Goal: Complete application form: Complete application form

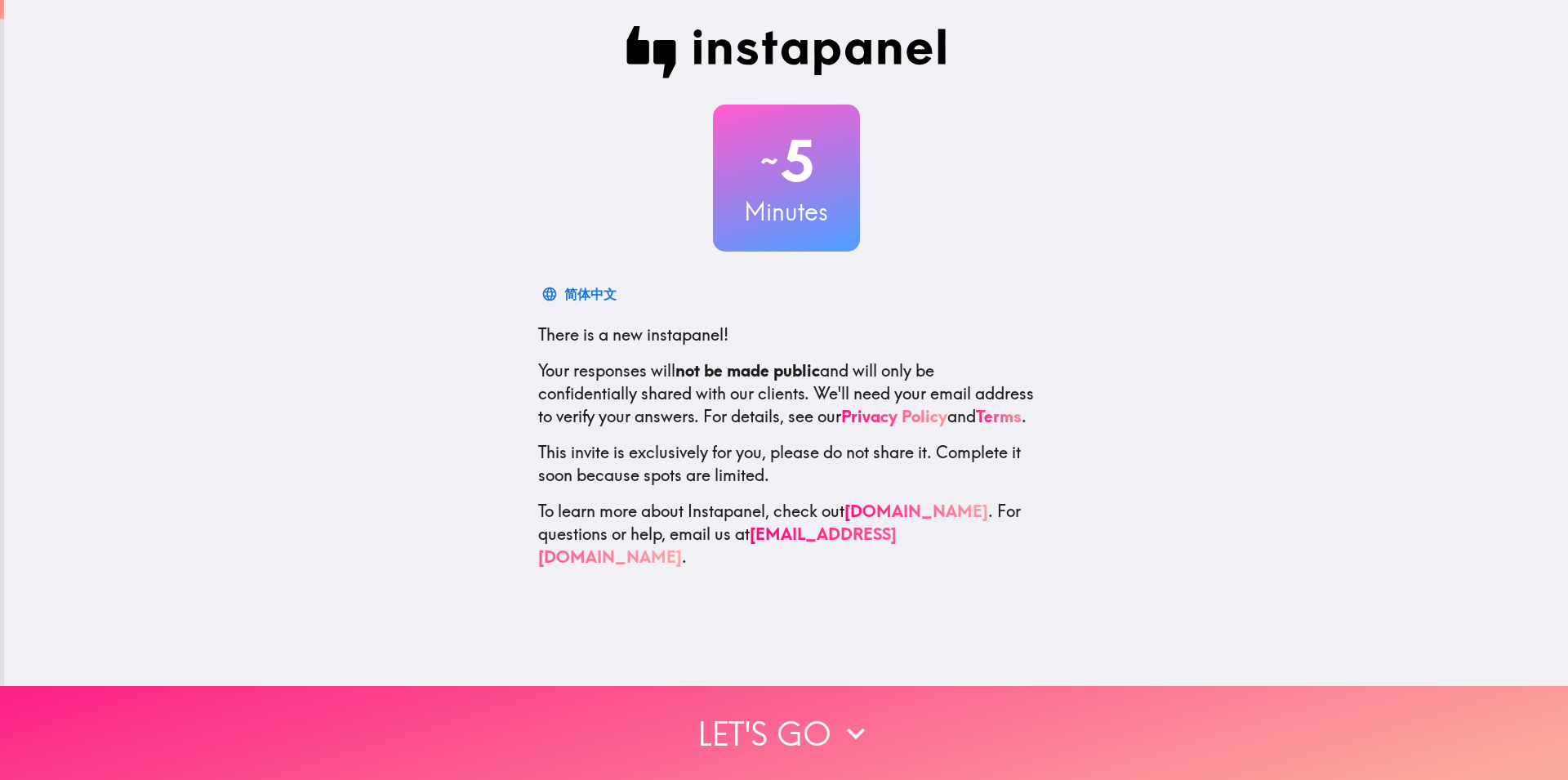
click at [809, 712] on button "Let's go" at bounding box center [784, 733] width 1568 height 94
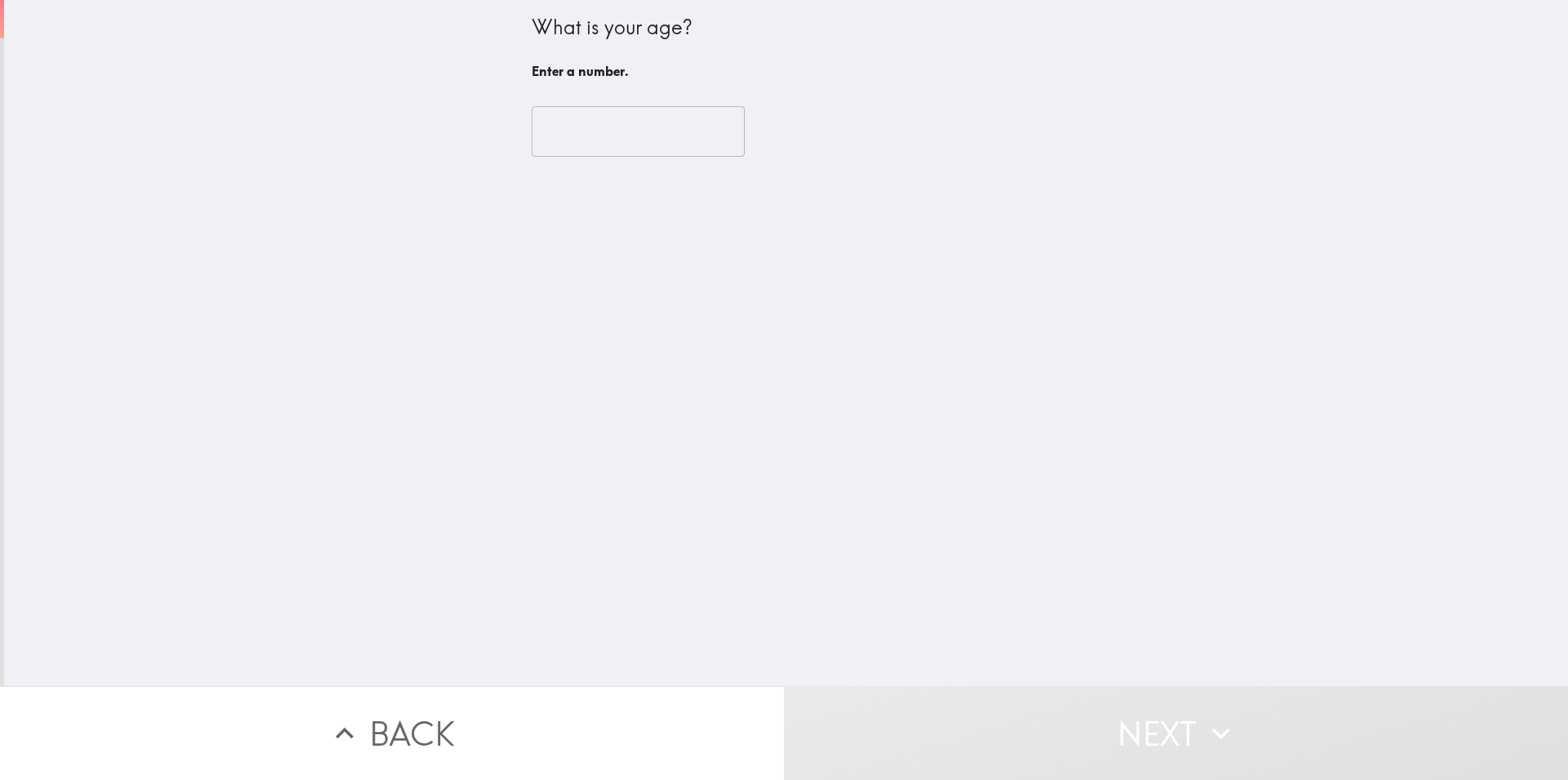
click at [650, 149] on input "number" at bounding box center [638, 131] width 213 height 51
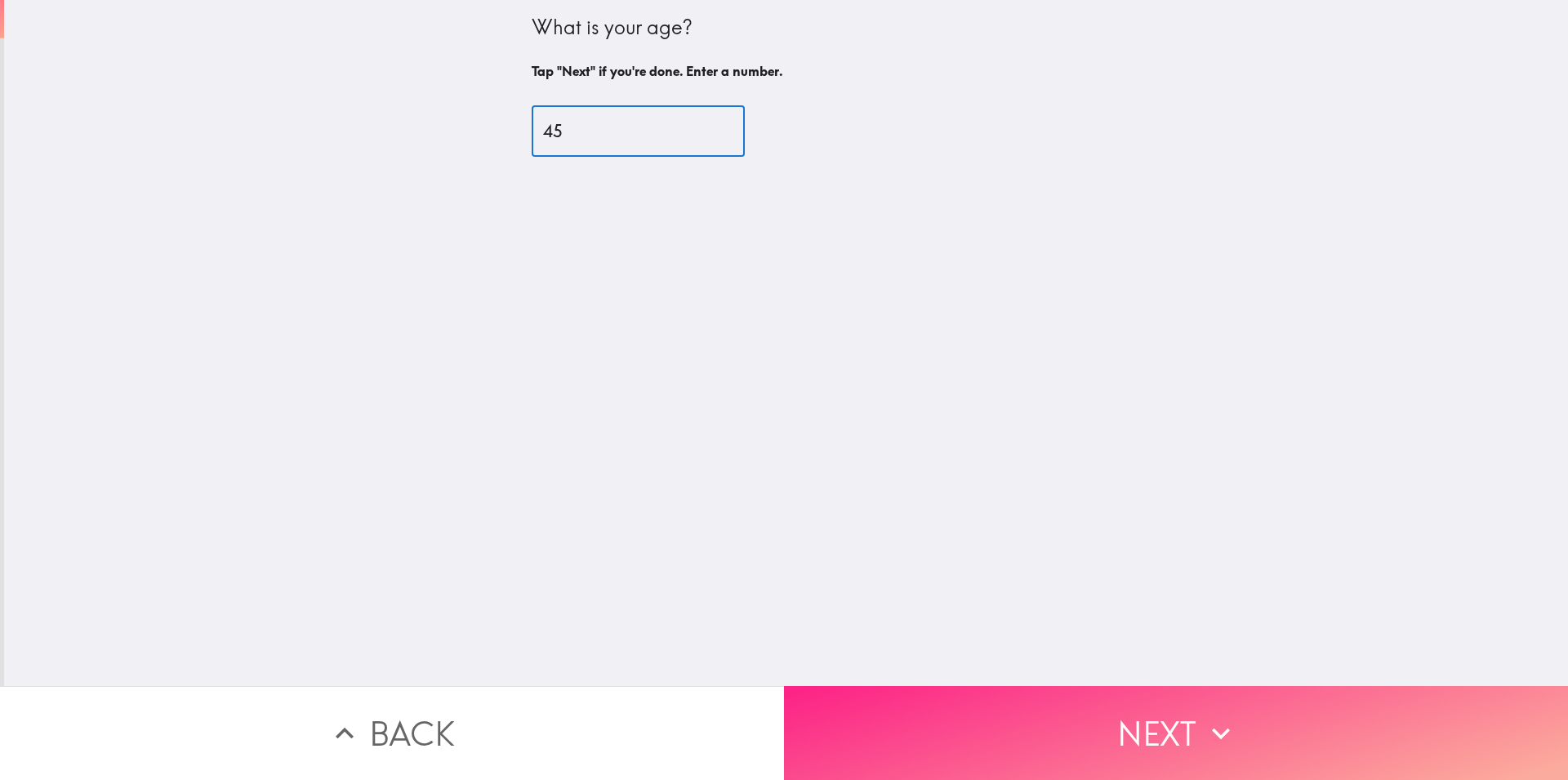
type input "45"
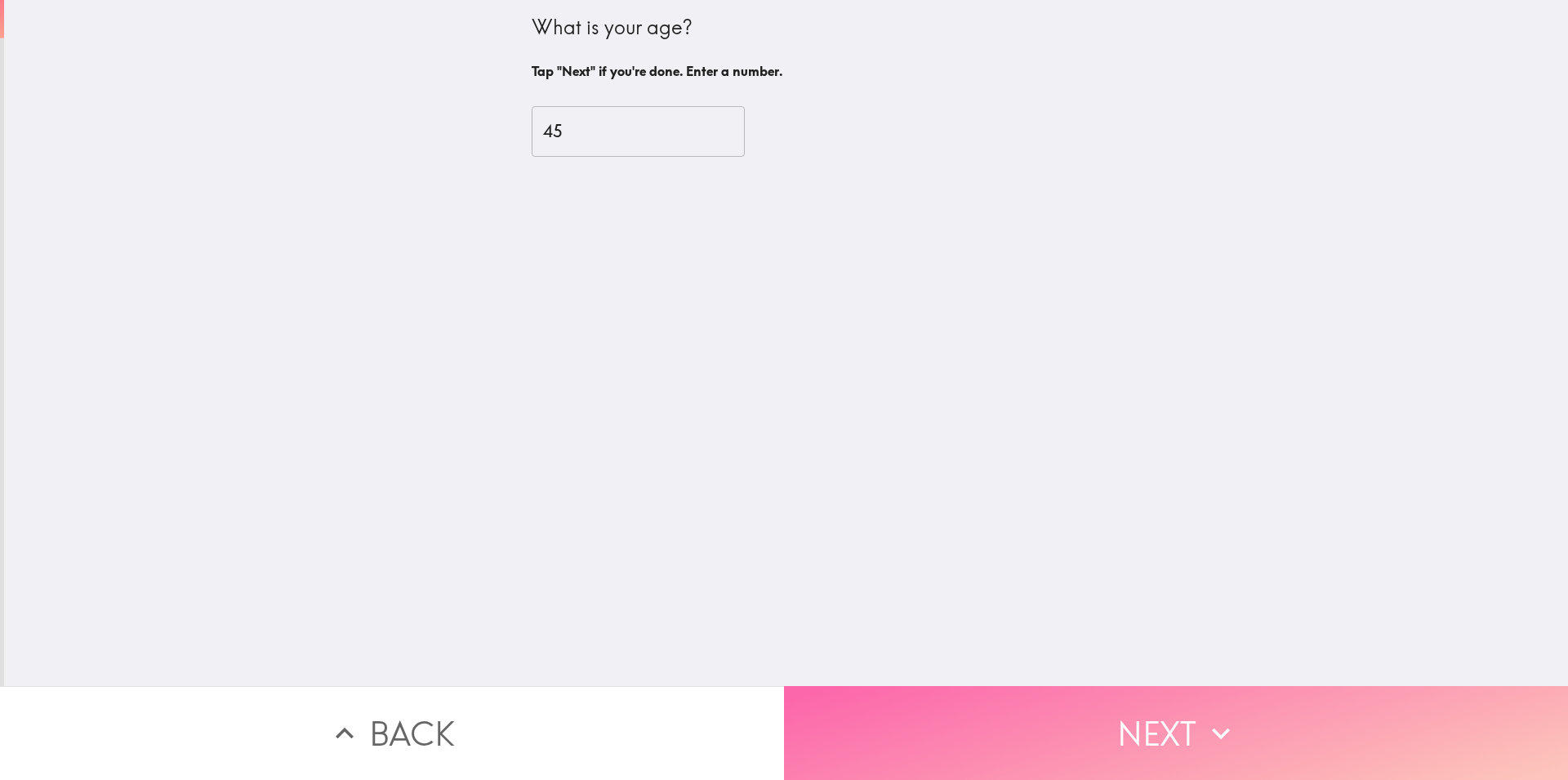
click at [1050, 729] on button "Next" at bounding box center [1176, 733] width 784 height 94
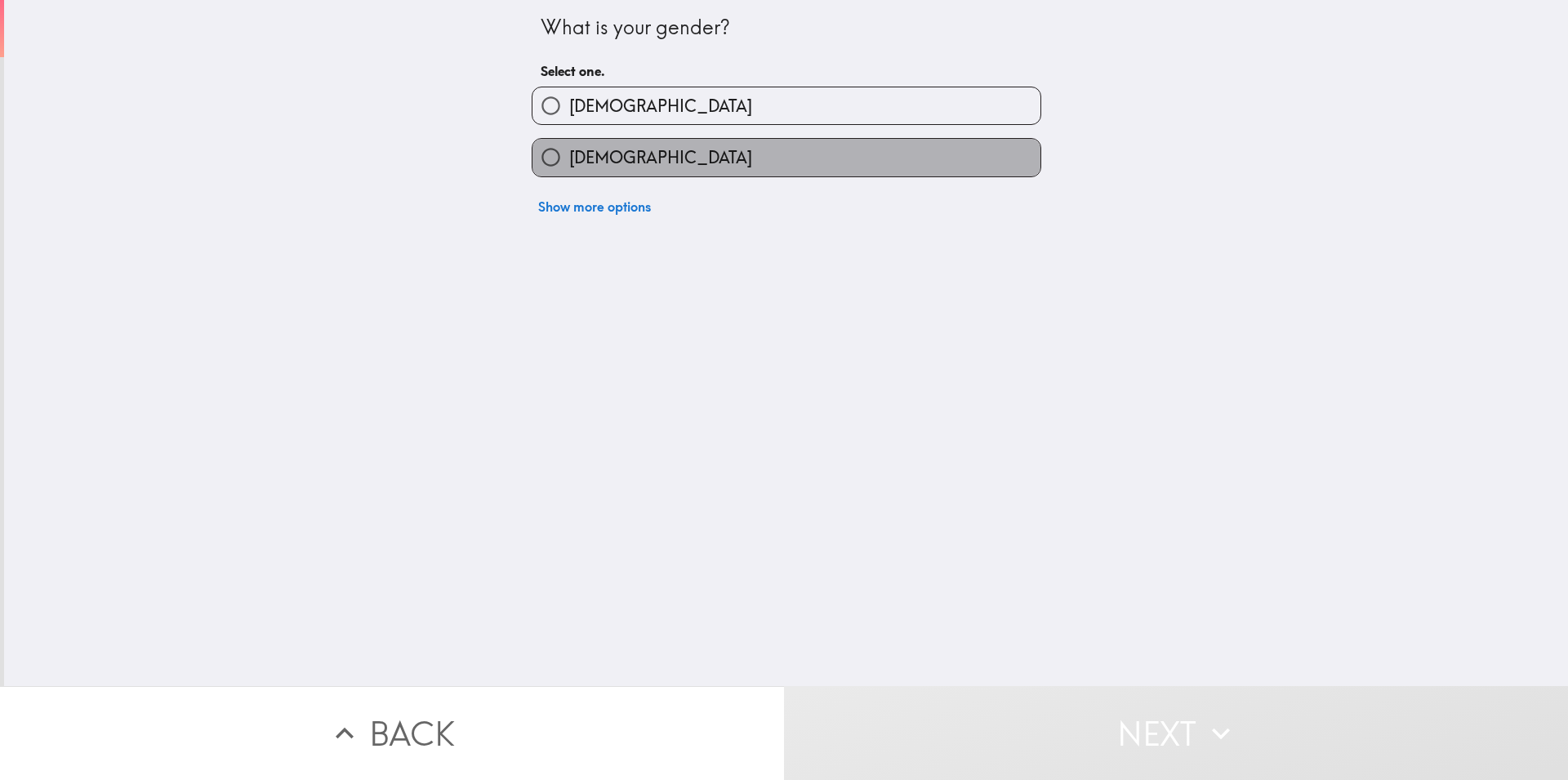
click at [632, 163] on label "[DEMOGRAPHIC_DATA]" at bounding box center [787, 157] width 508 height 37
click at [569, 163] on input "[DEMOGRAPHIC_DATA]" at bounding box center [551, 157] width 37 height 37
radio input "true"
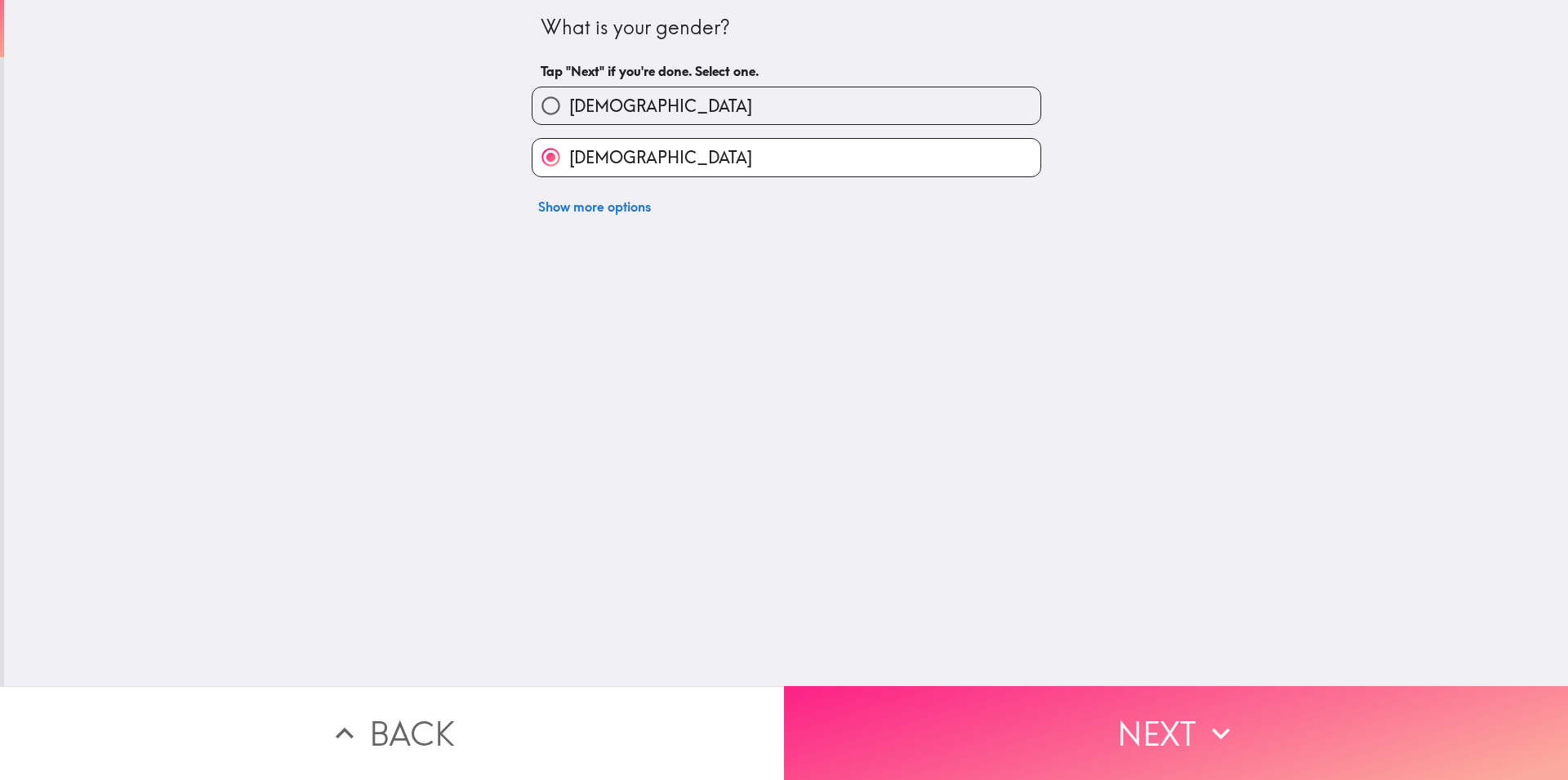
click at [996, 755] on button "Next" at bounding box center [1176, 733] width 784 height 94
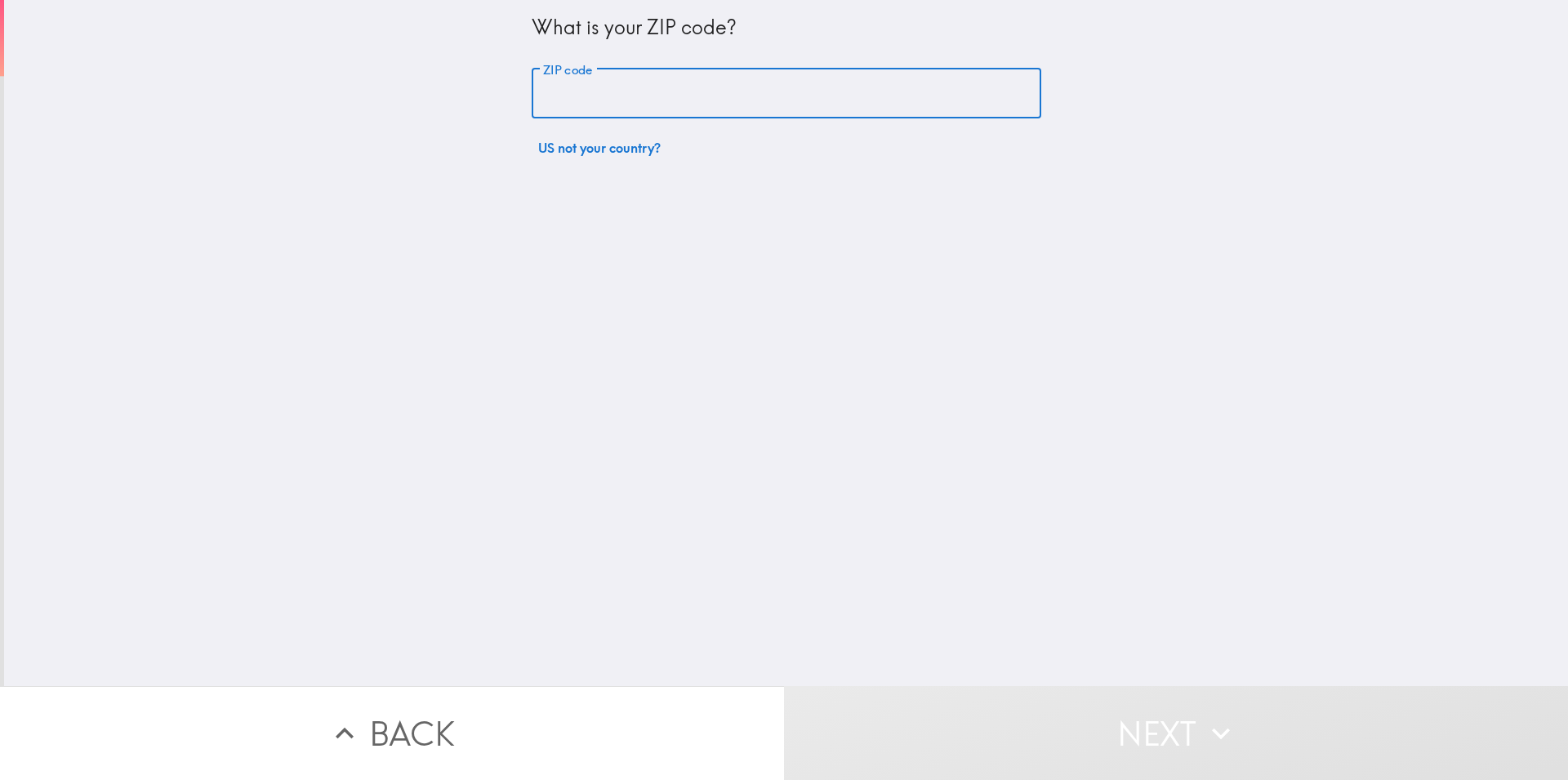
click at [676, 96] on input "ZIP code" at bounding box center [787, 94] width 509 height 51
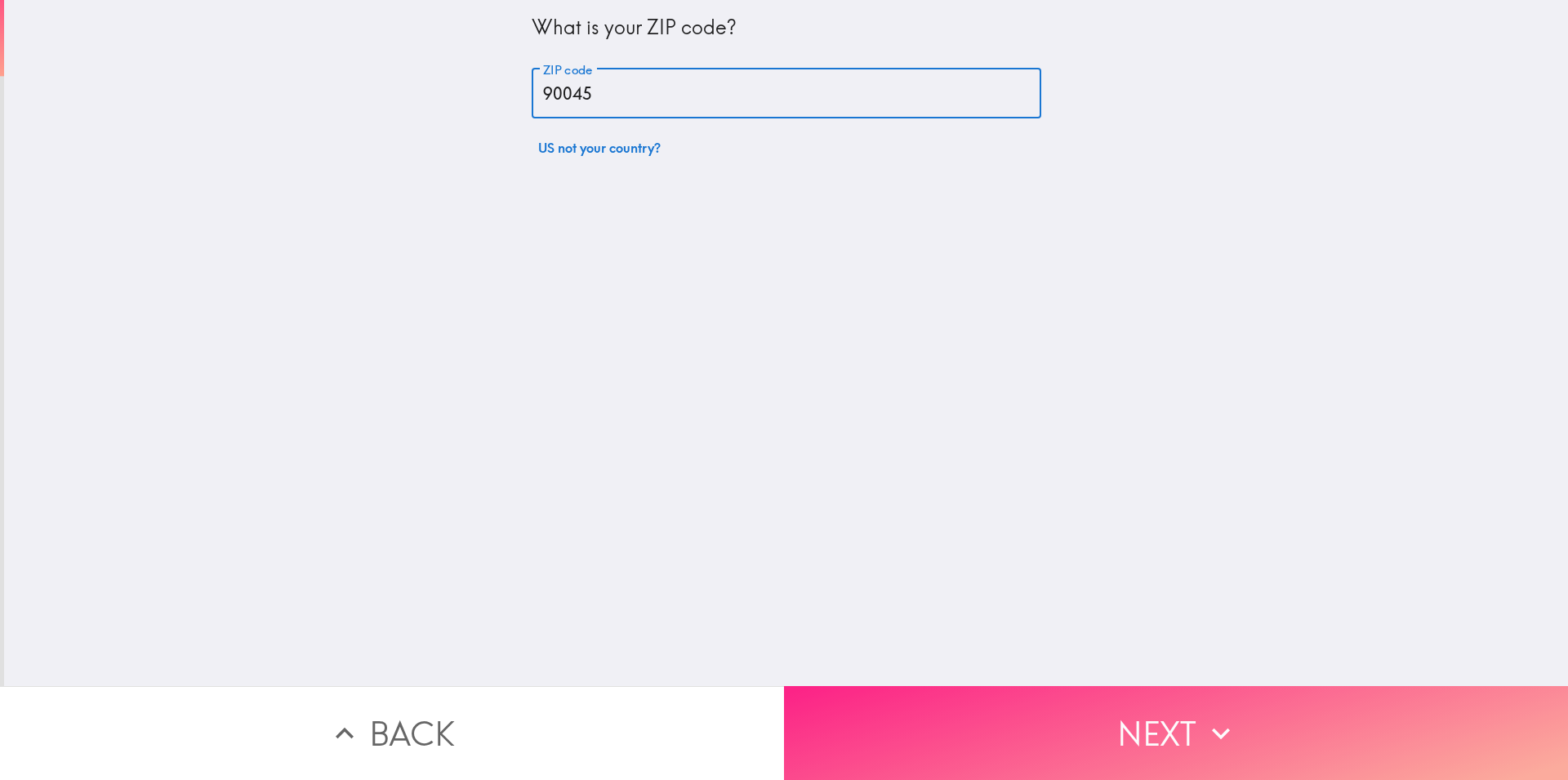
type input "90045"
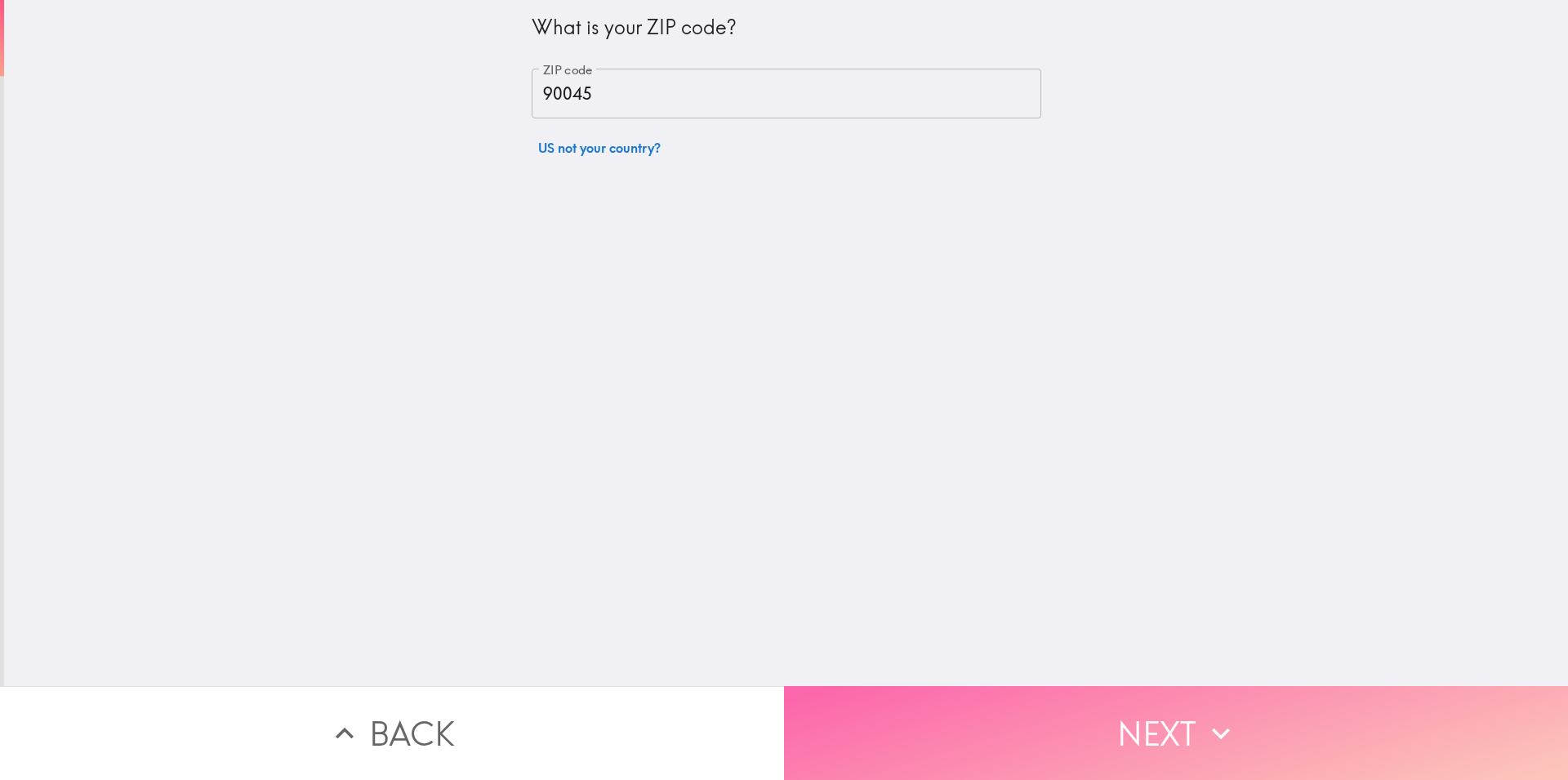
click at [1027, 714] on button "Next" at bounding box center [1176, 733] width 784 height 94
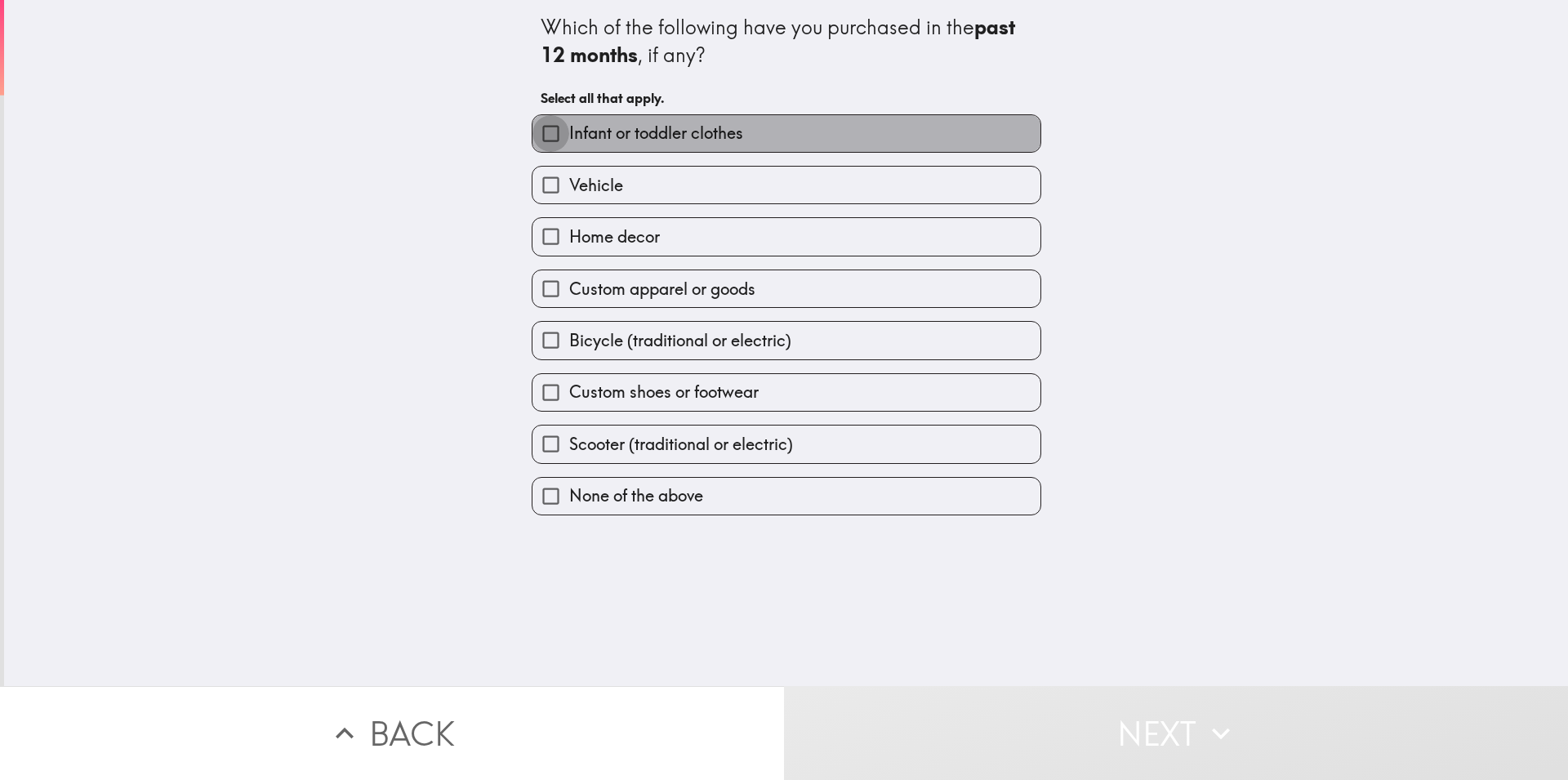
click at [541, 132] on input "Infant or toddler clothes" at bounding box center [551, 134] width 37 height 37
checkbox input "true"
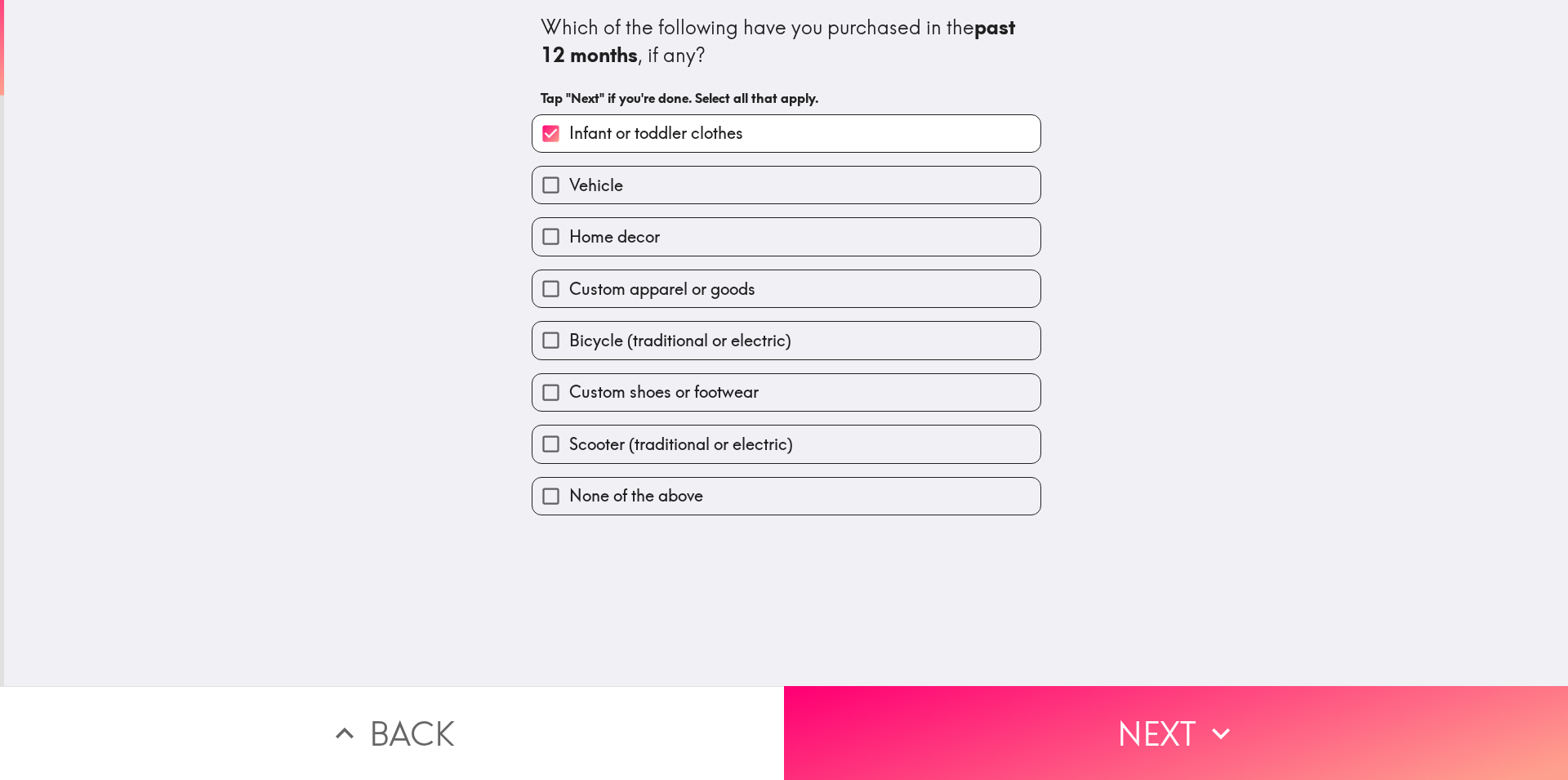
click at [533, 240] on input "Home decor" at bounding box center [551, 236] width 37 height 37
checkbox input "true"
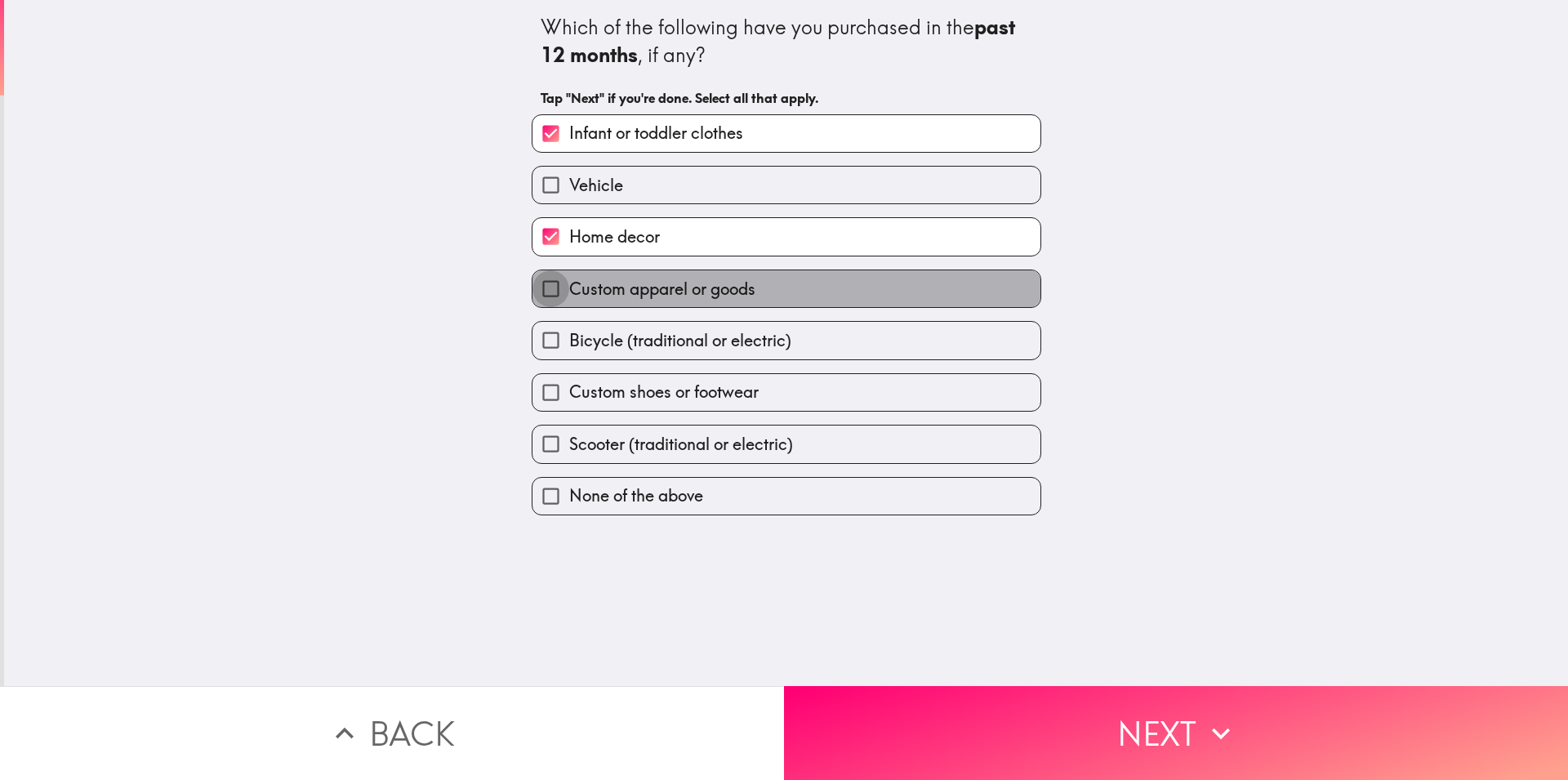
click at [541, 291] on input "Custom apparel or goods" at bounding box center [551, 289] width 37 height 37
checkbox input "true"
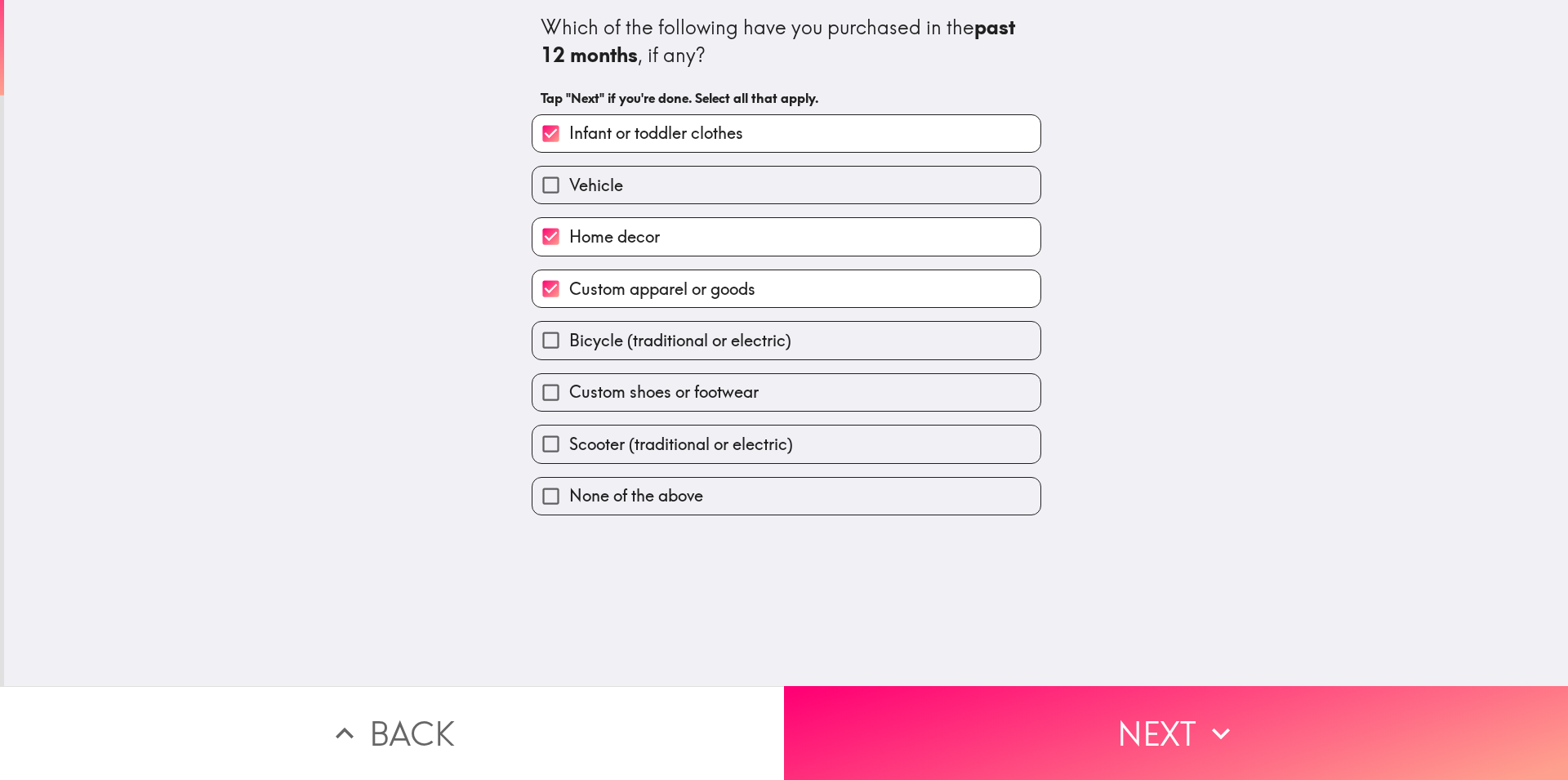
click at [538, 342] on input "Bicycle (traditional or electric)" at bounding box center [551, 340] width 37 height 37
checkbox input "true"
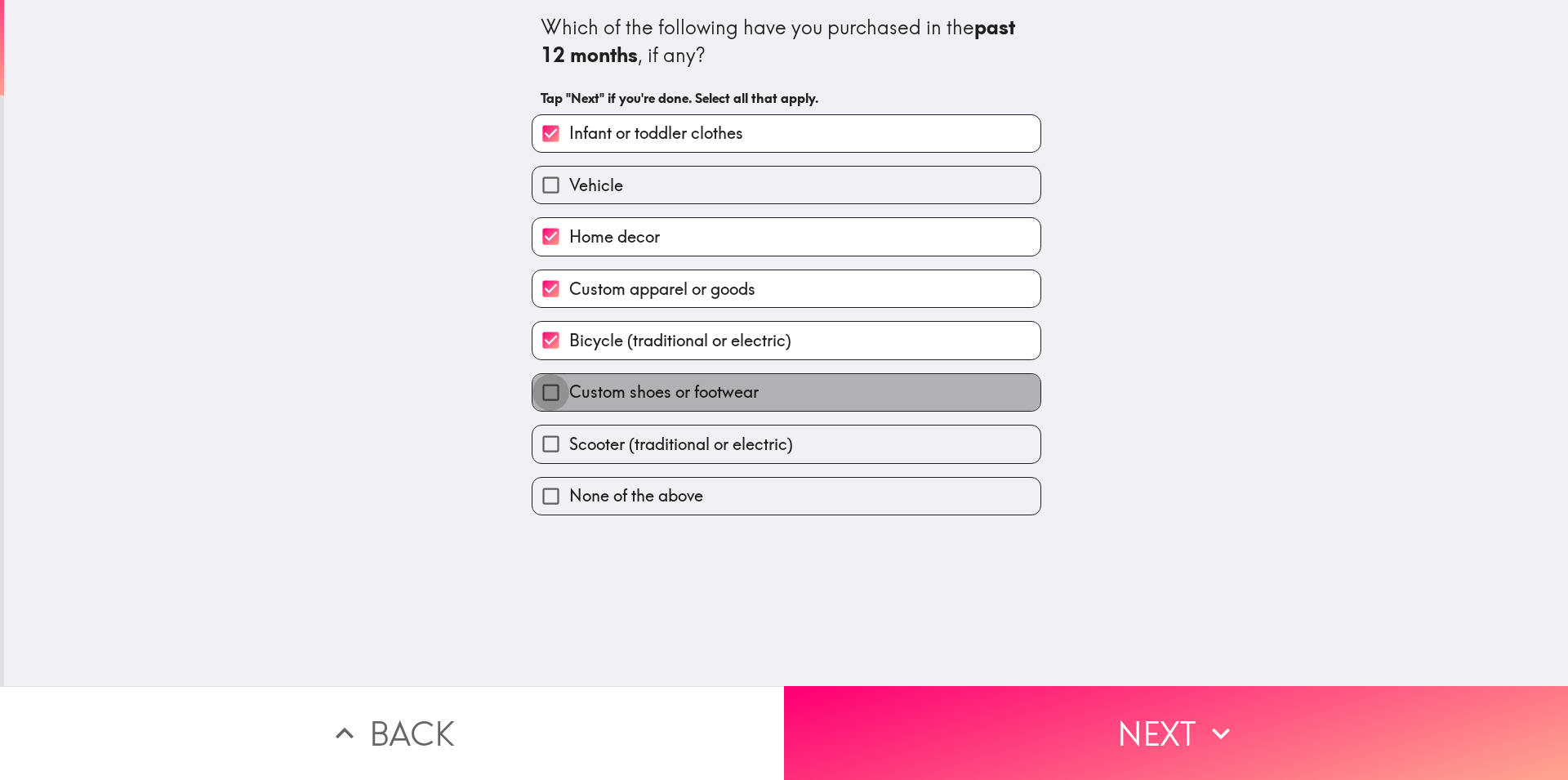
click at [534, 394] on input "Custom shoes or footwear" at bounding box center [551, 393] width 37 height 37
checkbox input "true"
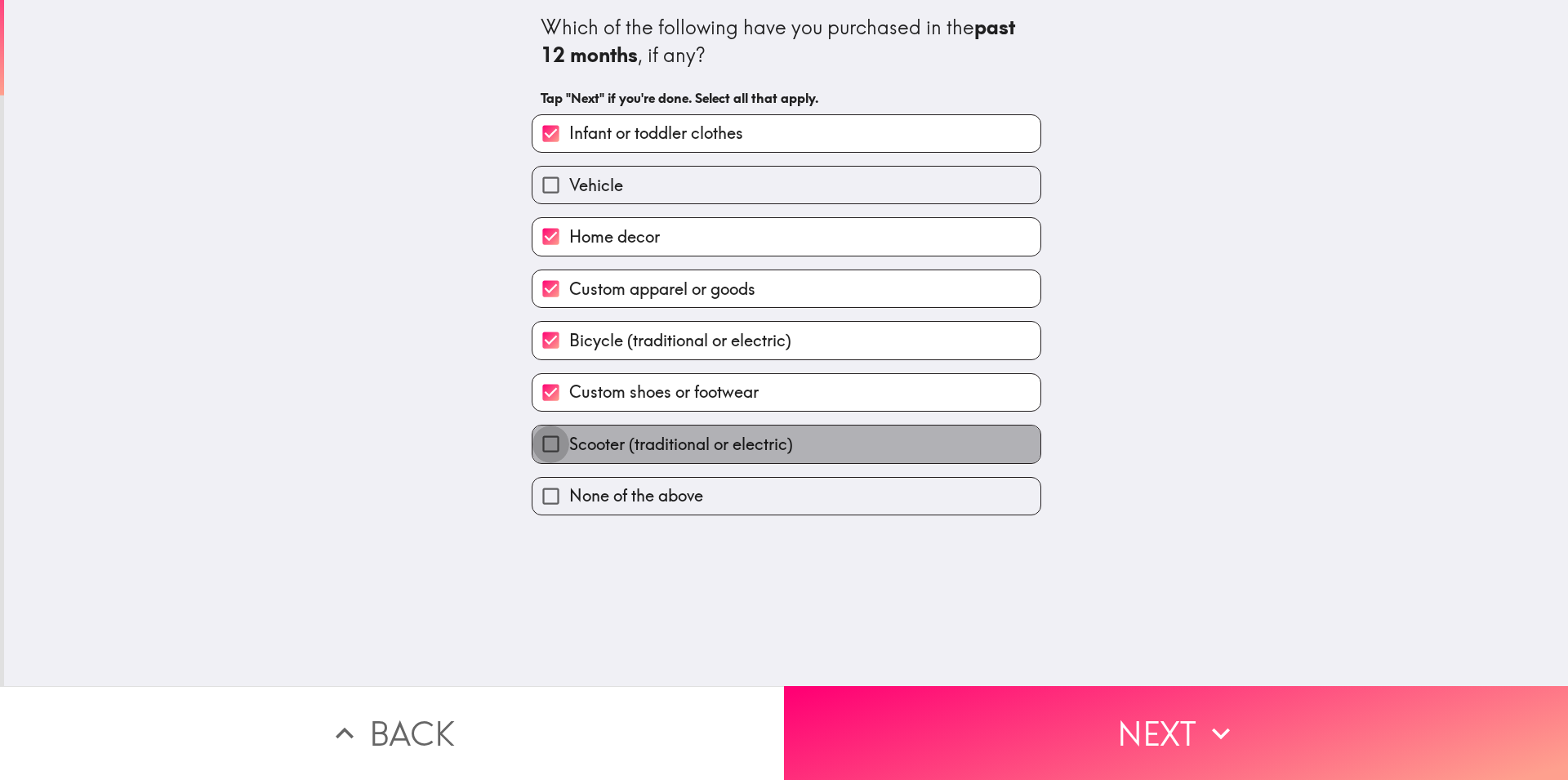
click at [539, 440] on input "Scooter (traditional or electric)" at bounding box center [551, 444] width 37 height 37
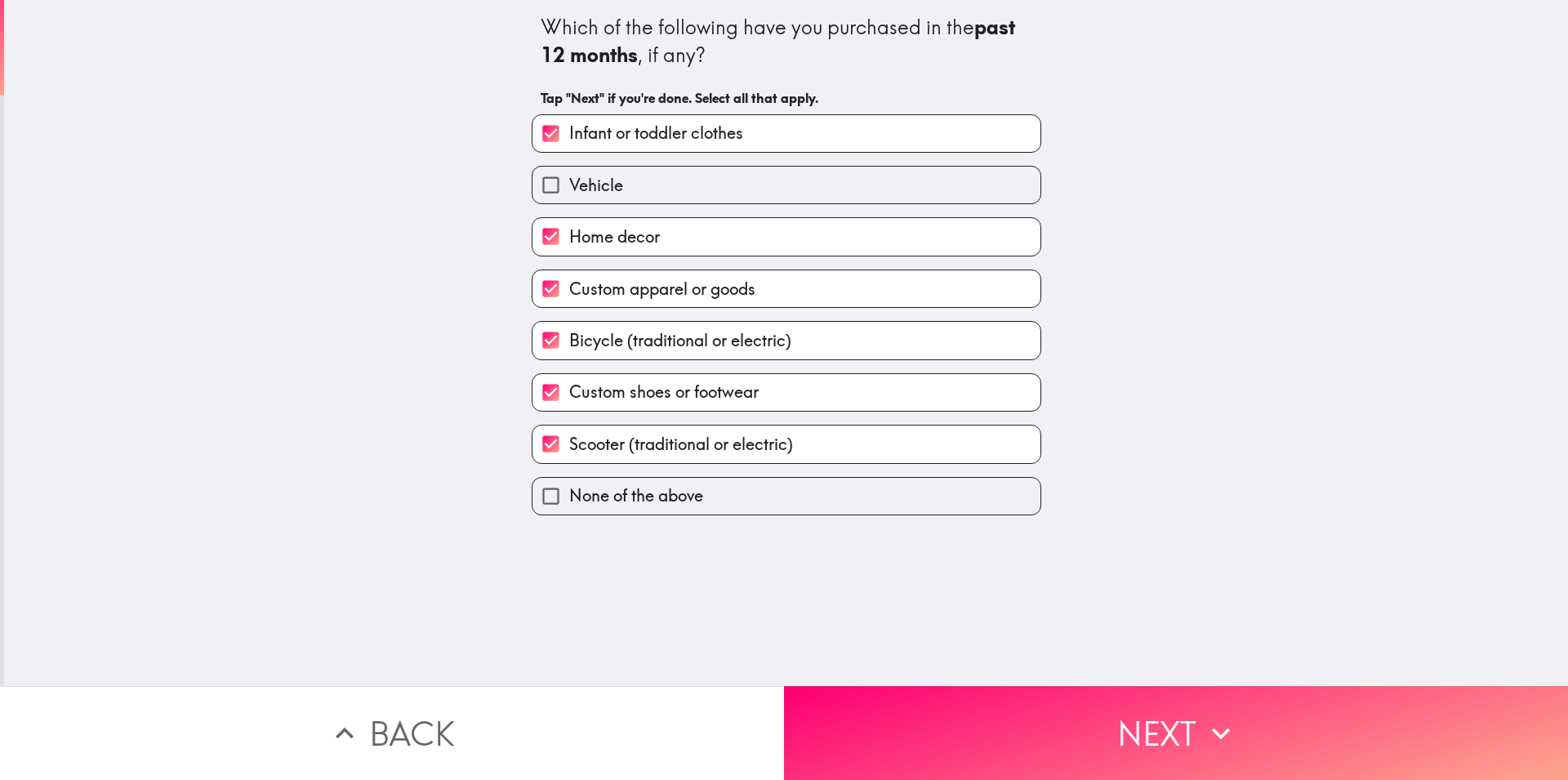
click at [539, 440] on input "Scooter (traditional or electric)" at bounding box center [551, 444] width 37 height 37
checkbox input "false"
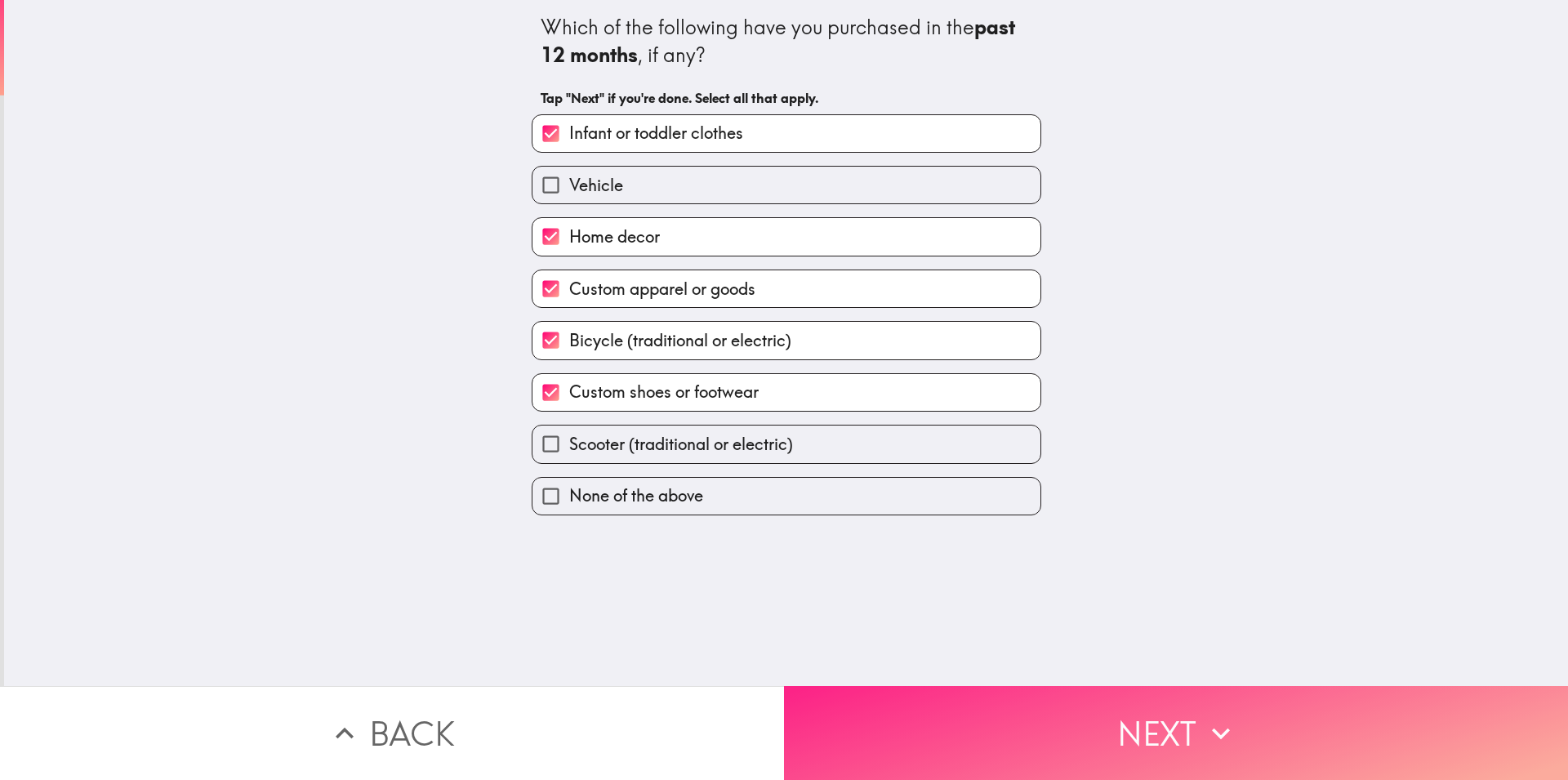
click at [1049, 738] on button "Next" at bounding box center [1176, 733] width 784 height 94
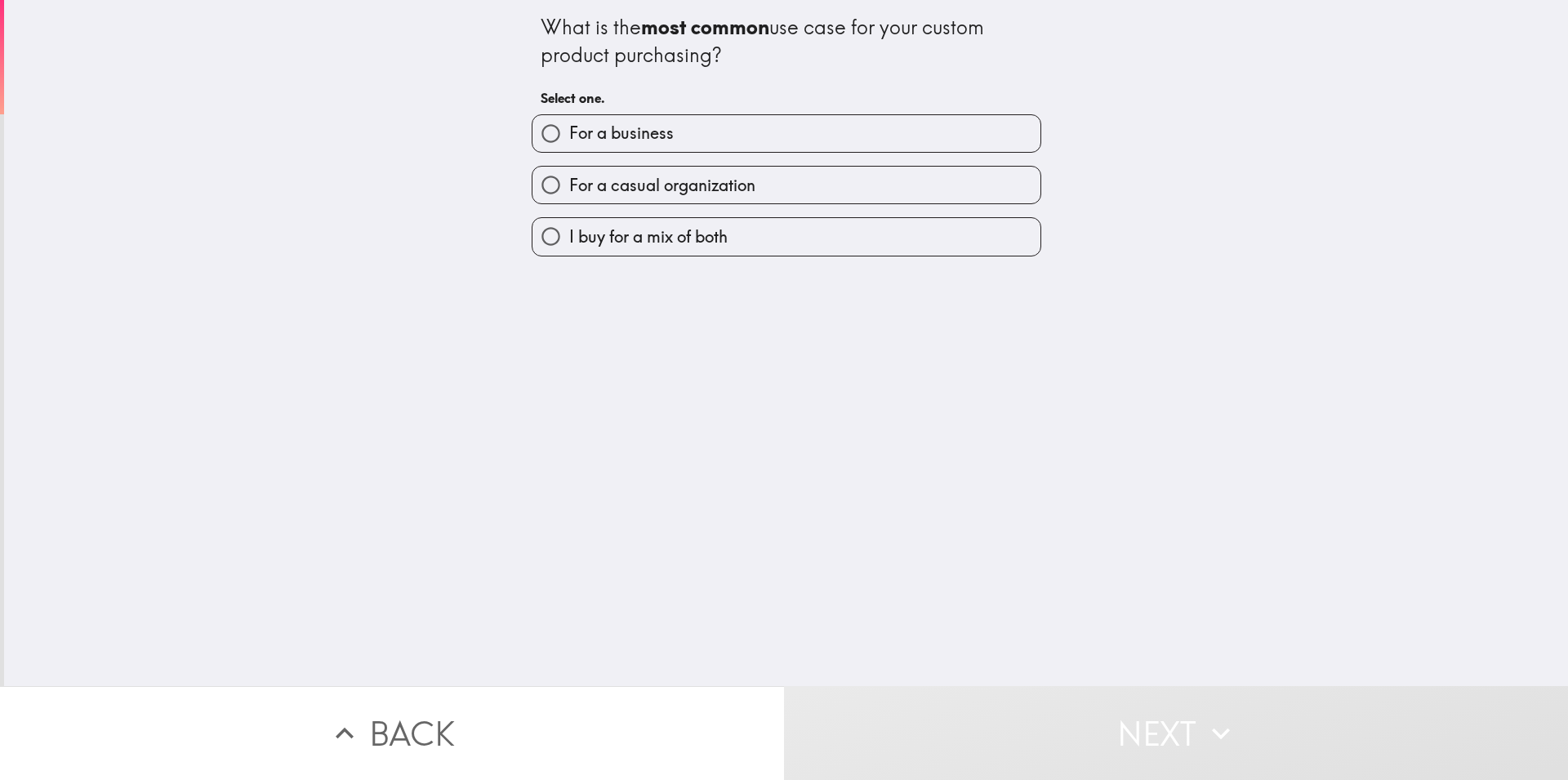
click at [569, 235] on span "I buy for a mix of both" at bounding box center [649, 236] width 159 height 23
click at [564, 235] on input "I buy for a mix of both" at bounding box center [551, 236] width 37 height 37
radio input "true"
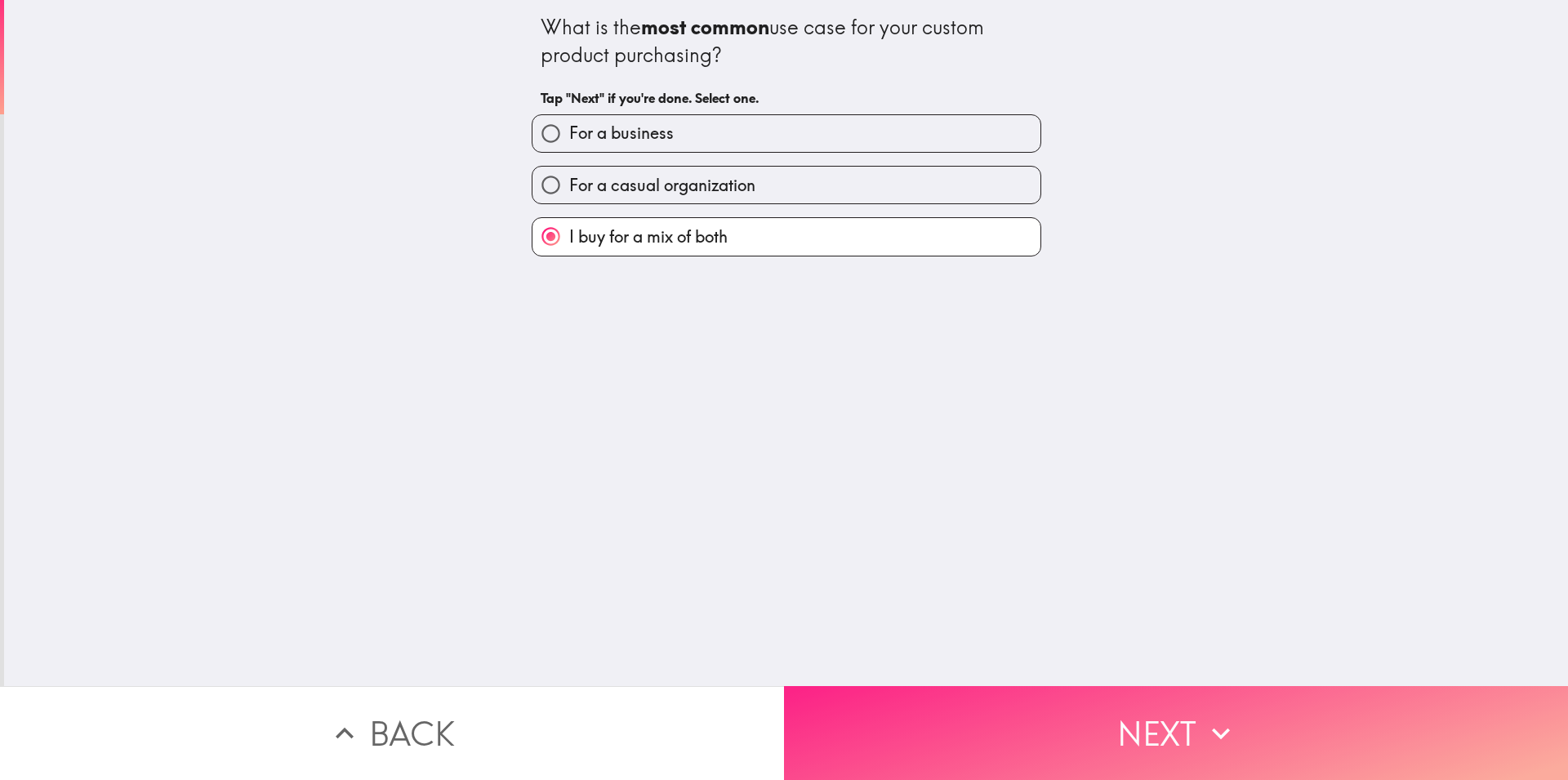
click at [1031, 715] on button "Next" at bounding box center [1176, 733] width 784 height 94
